Goal: Check status: Check status

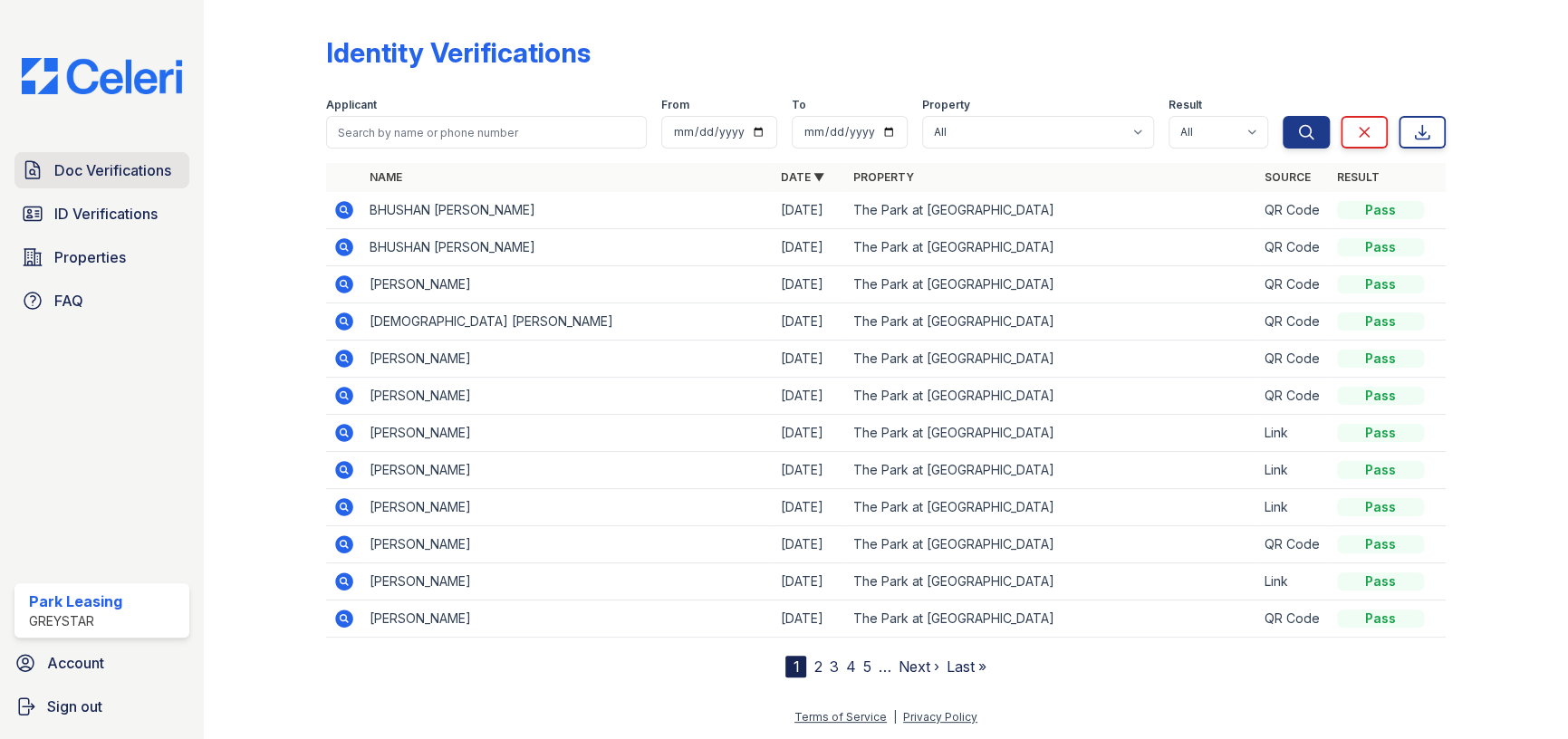
click at [53, 165] on link "Doc Verifications" at bounding box center [103, 170] width 175 height 36
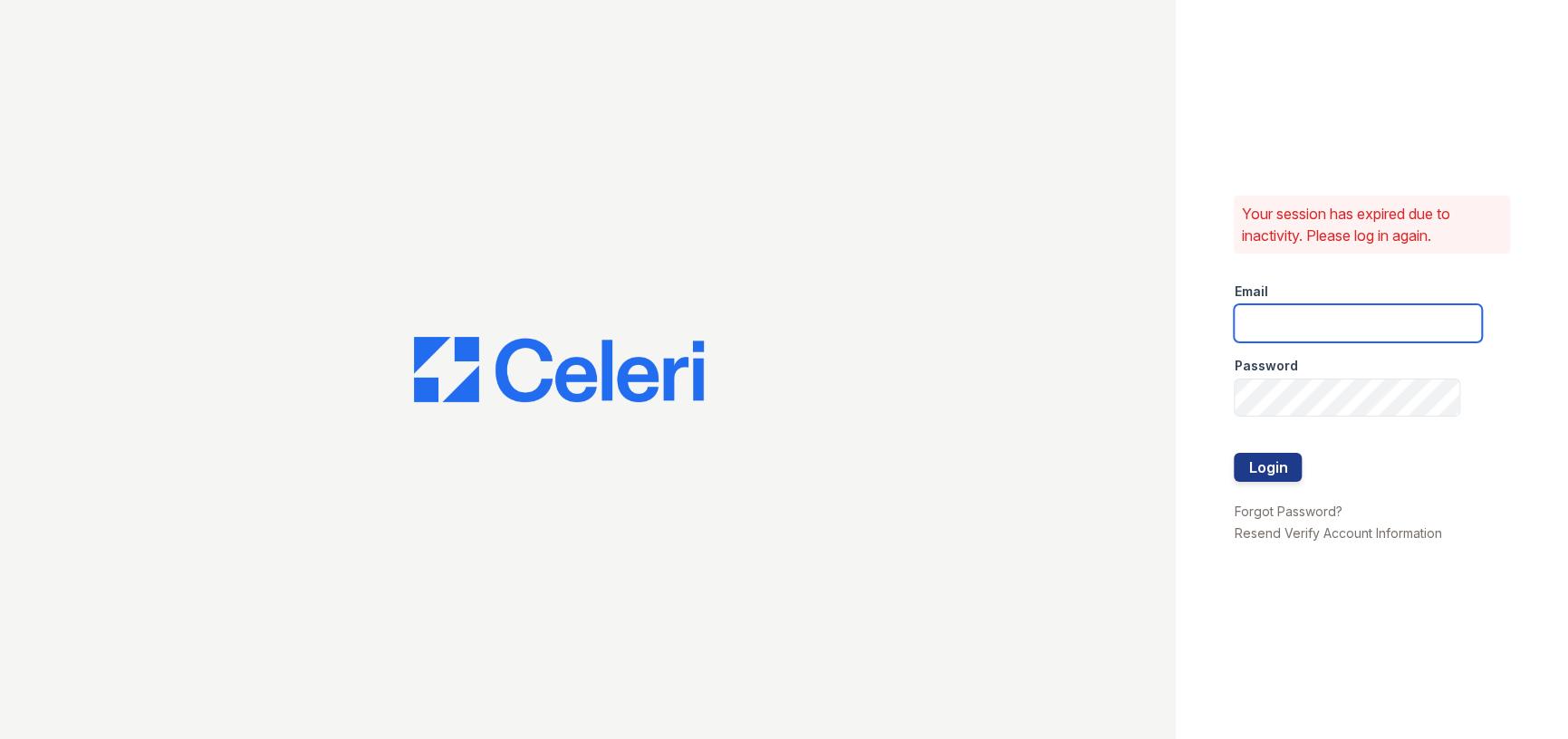
type input "parkwb@greystar.com"
click at [1268, 466] on button "Login" at bounding box center [1268, 467] width 68 height 29
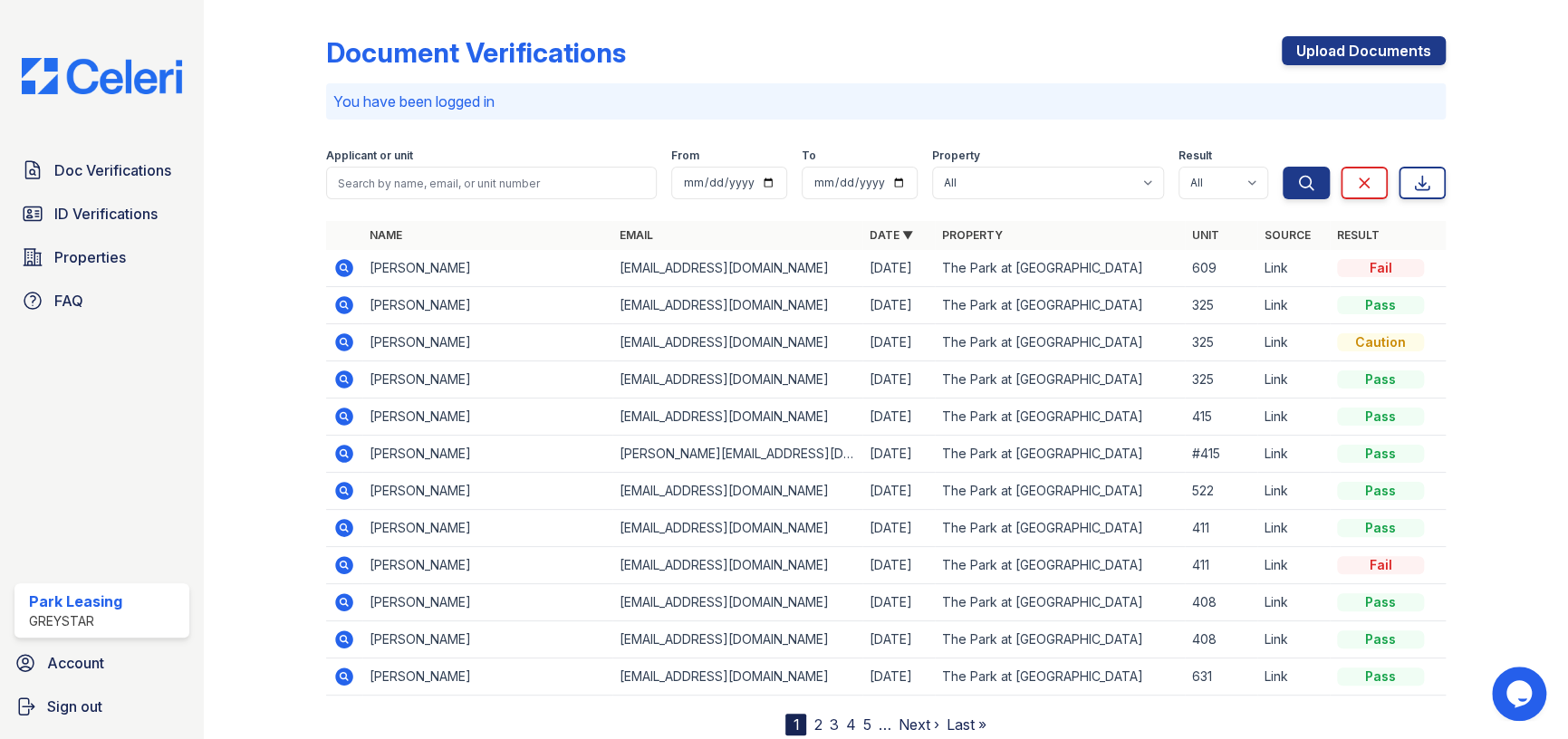
click at [334, 265] on icon at bounding box center [345, 268] width 22 height 22
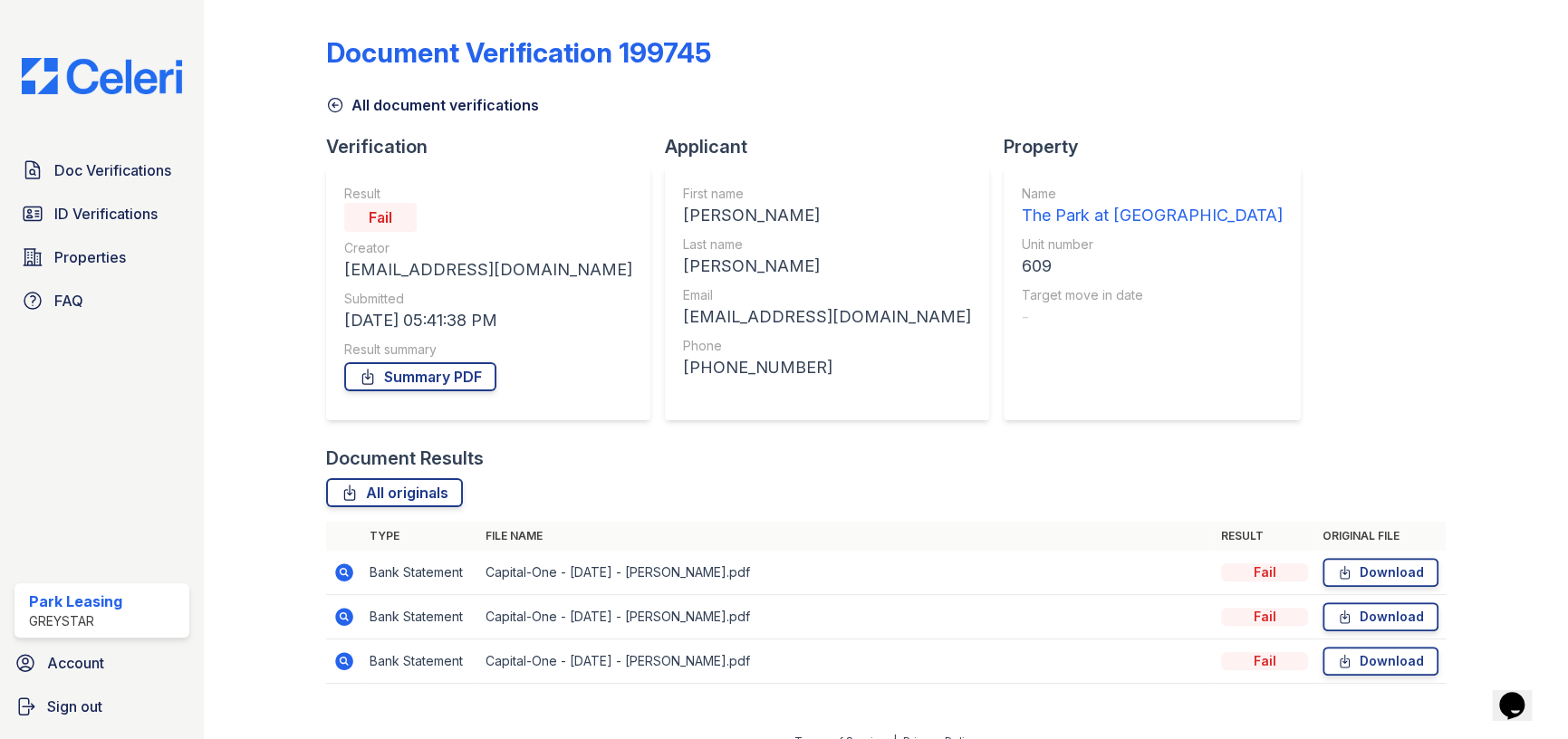
click at [343, 575] on icon at bounding box center [344, 573] width 18 height 18
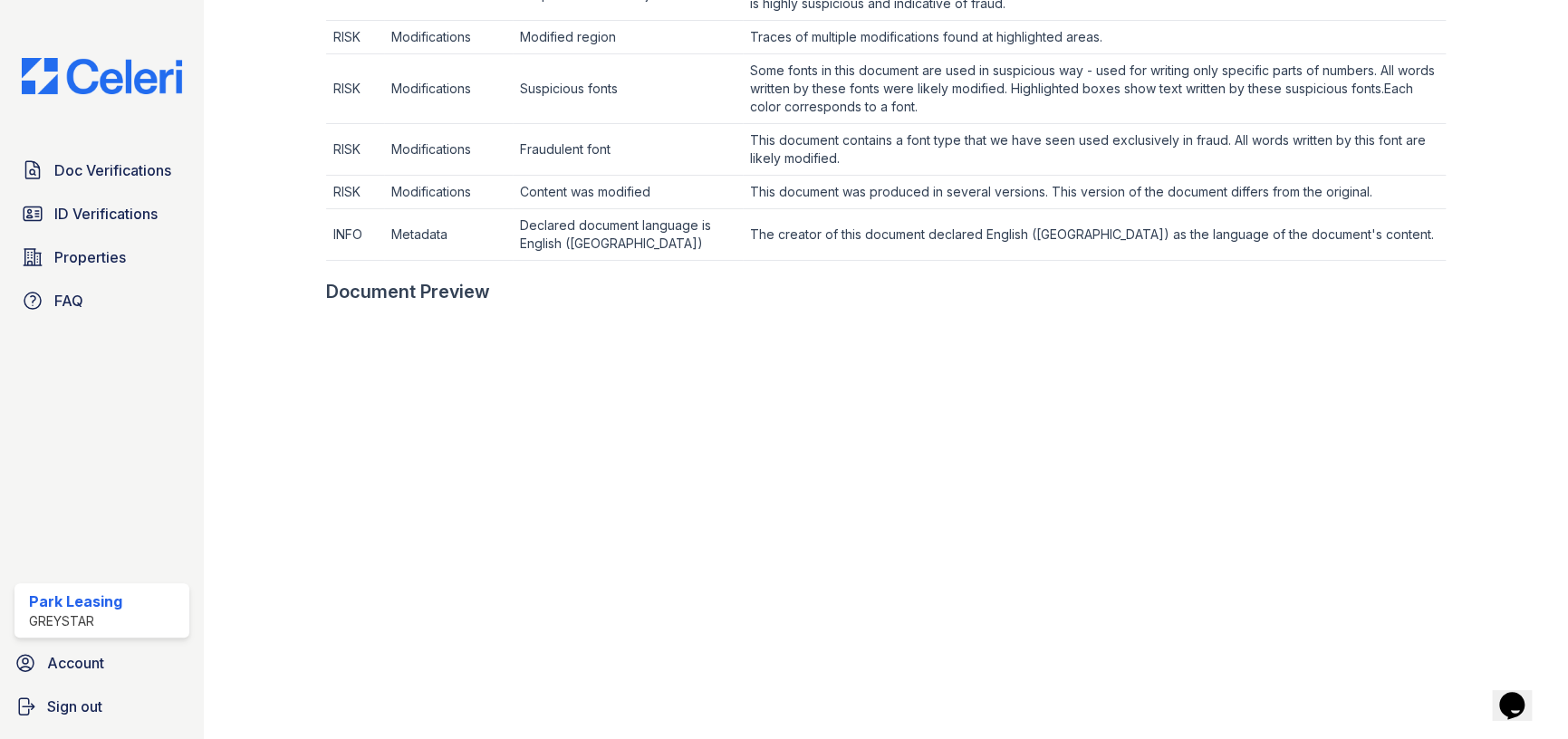
scroll to position [1087, 0]
